Goal: Information Seeking & Learning: Learn about a topic

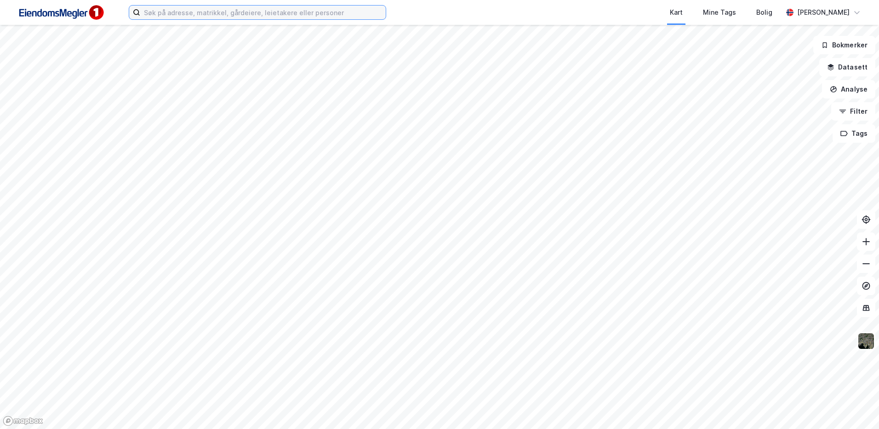
click at [179, 15] on input at bounding box center [263, 13] width 246 height 14
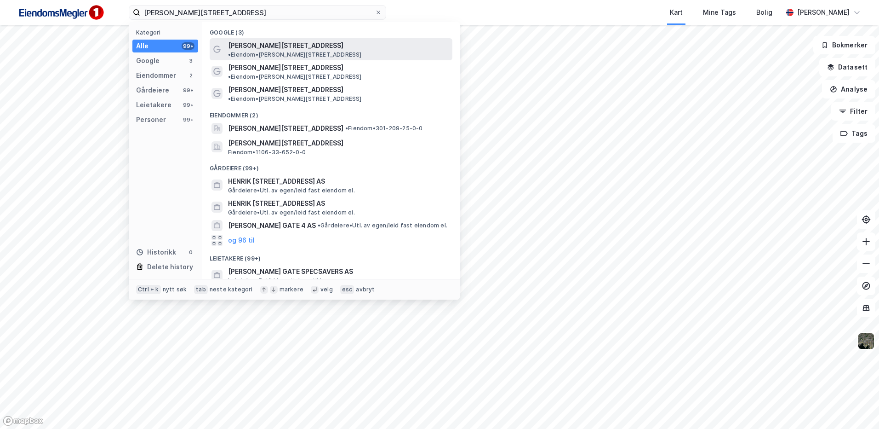
click at [251, 46] on span "[PERSON_NAME][STREET_ADDRESS]" at bounding box center [285, 45] width 115 height 11
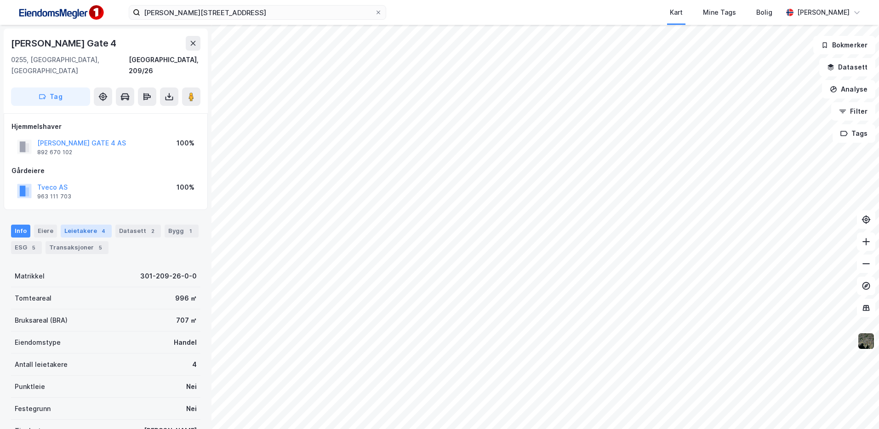
click at [81, 224] on div "Leietakere 4" at bounding box center [86, 230] width 51 height 13
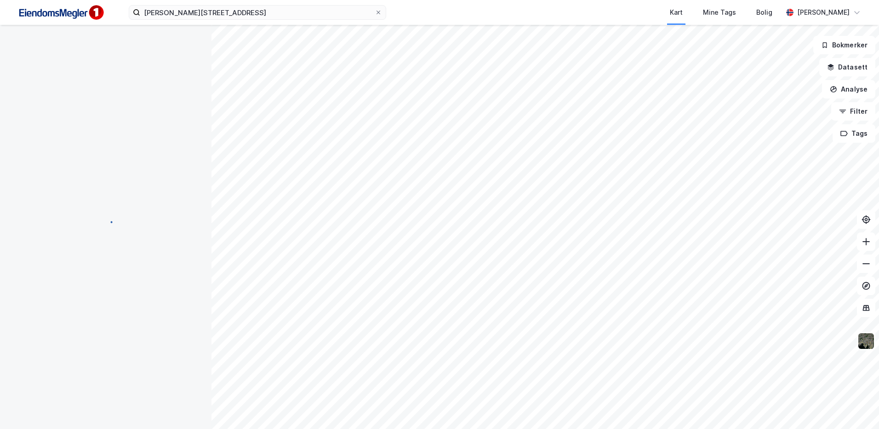
scroll to position [3, 0]
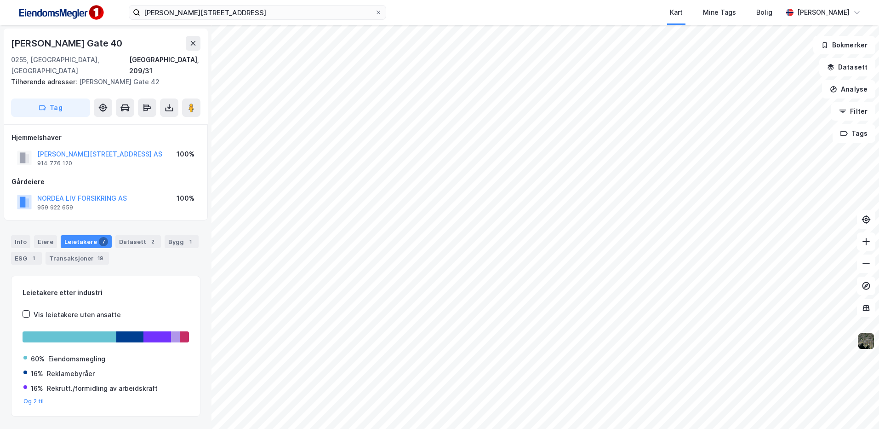
scroll to position [3, 0]
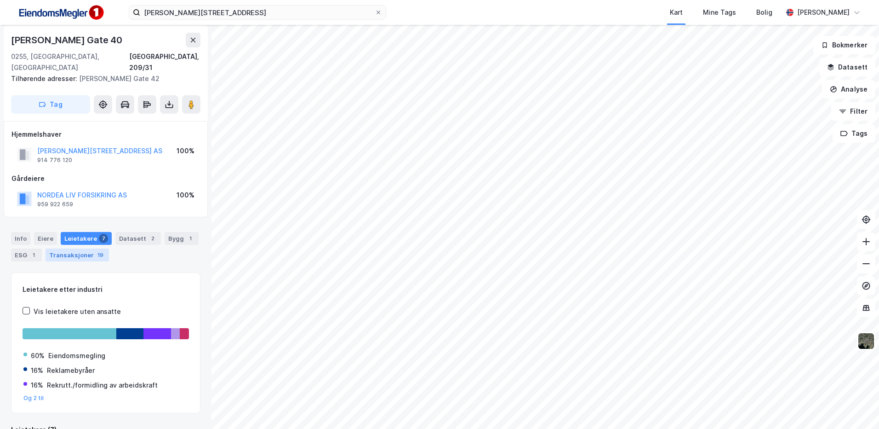
click at [75, 248] on div "Transaksjoner 19" at bounding box center [77, 254] width 63 height 13
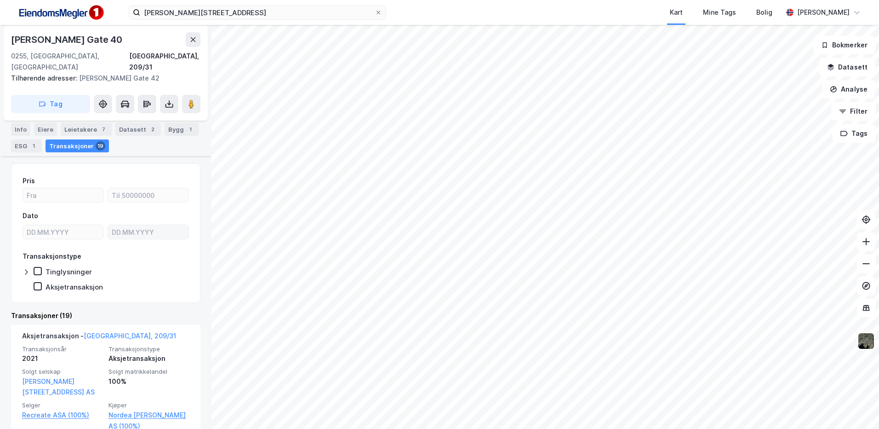
scroll to position [110, 0]
click at [84, 127] on div "Leietakere 7" at bounding box center [86, 131] width 51 height 13
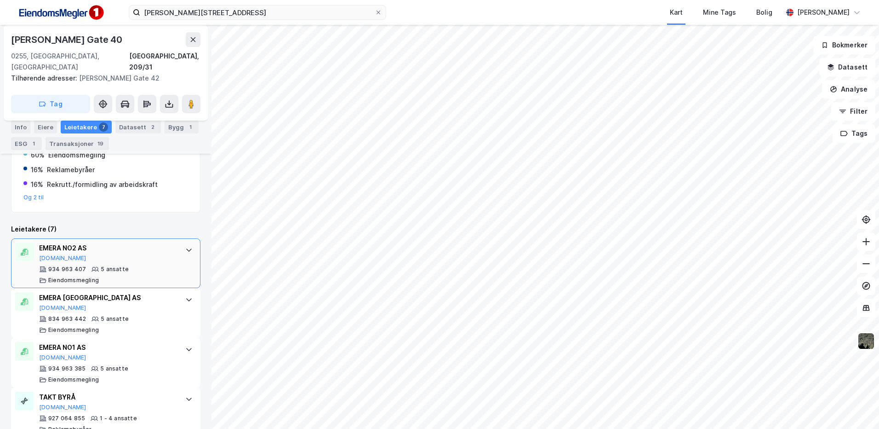
scroll to position [208, 0]
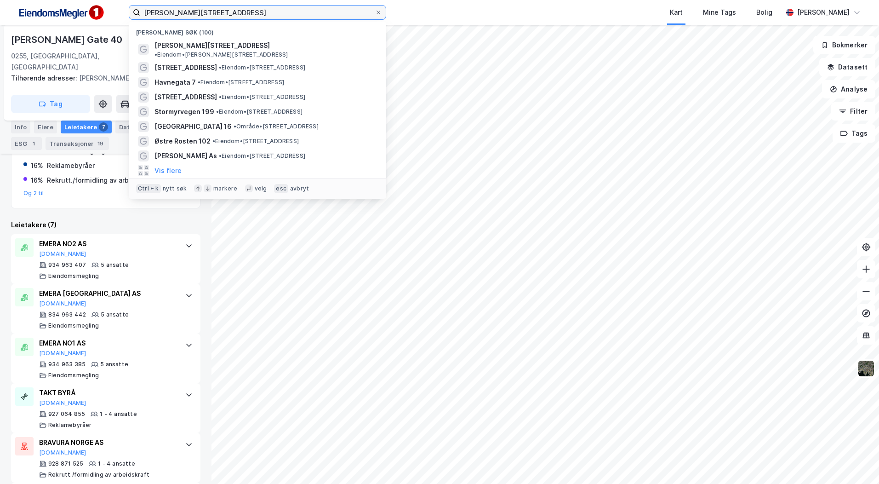
click at [229, 7] on input "[PERSON_NAME][STREET_ADDRESS]" at bounding box center [257, 13] width 235 height 14
type input "ø"
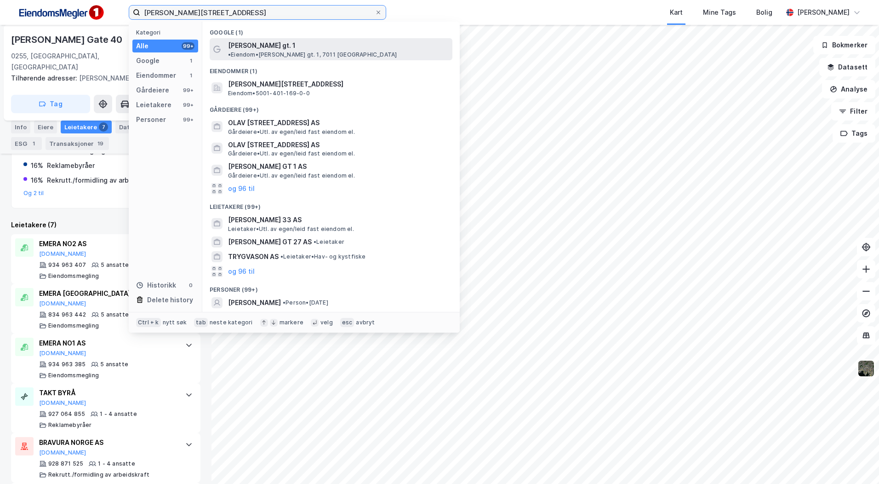
type input "[PERSON_NAME][STREET_ADDRESS]"
click at [281, 47] on span "[PERSON_NAME] gt. 1" at bounding box center [262, 45] width 68 height 11
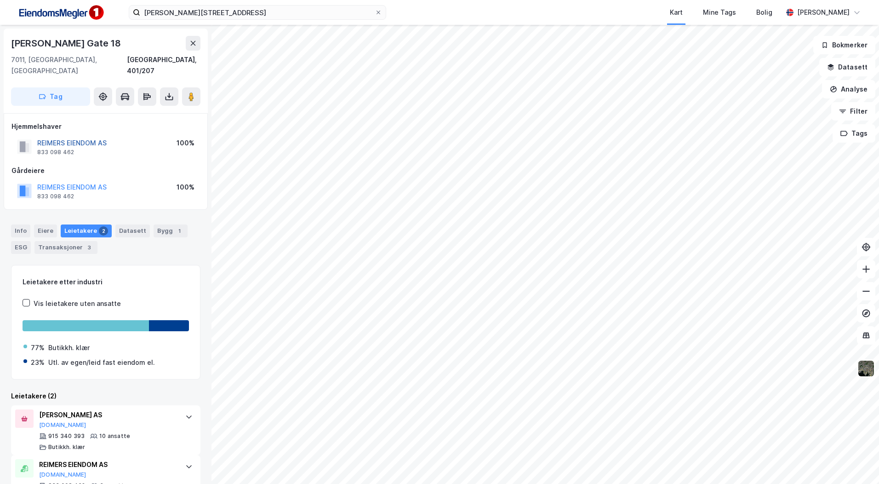
click at [0, 0] on button "REIMERS EIENDOM AS" at bounding box center [0, 0] width 0 height 0
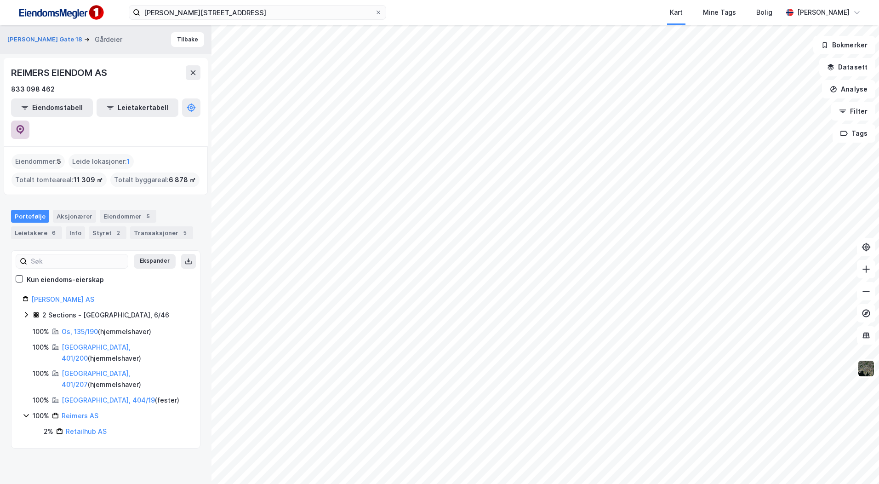
click at [25, 125] on icon at bounding box center [20, 129] width 9 height 9
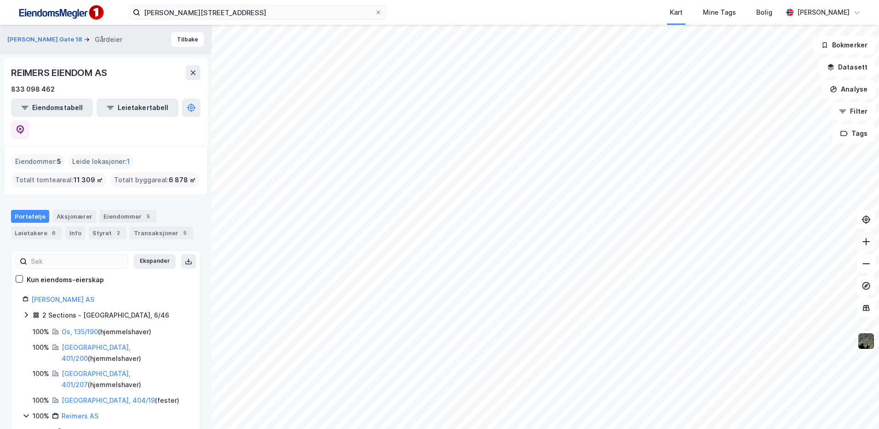
click at [862, 246] on icon at bounding box center [866, 241] width 9 height 9
click at [177, 43] on button "Tilbake" at bounding box center [187, 39] width 33 height 15
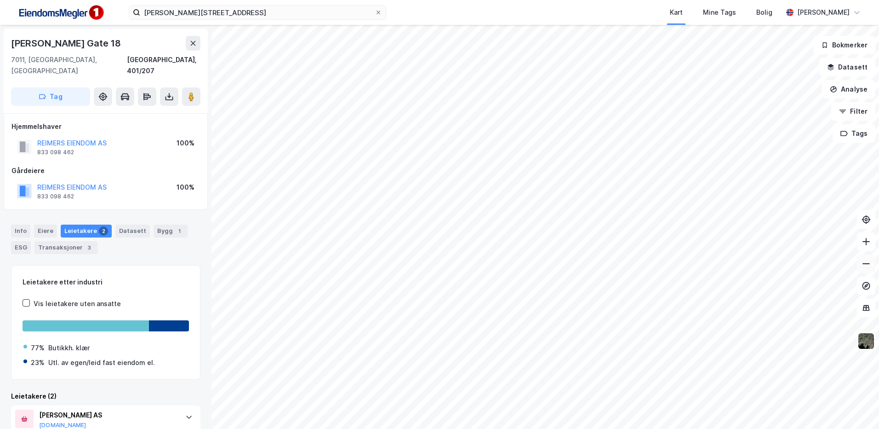
click at [866, 266] on icon at bounding box center [866, 263] width 9 height 9
